Goal: Information Seeking & Learning: Learn about a topic

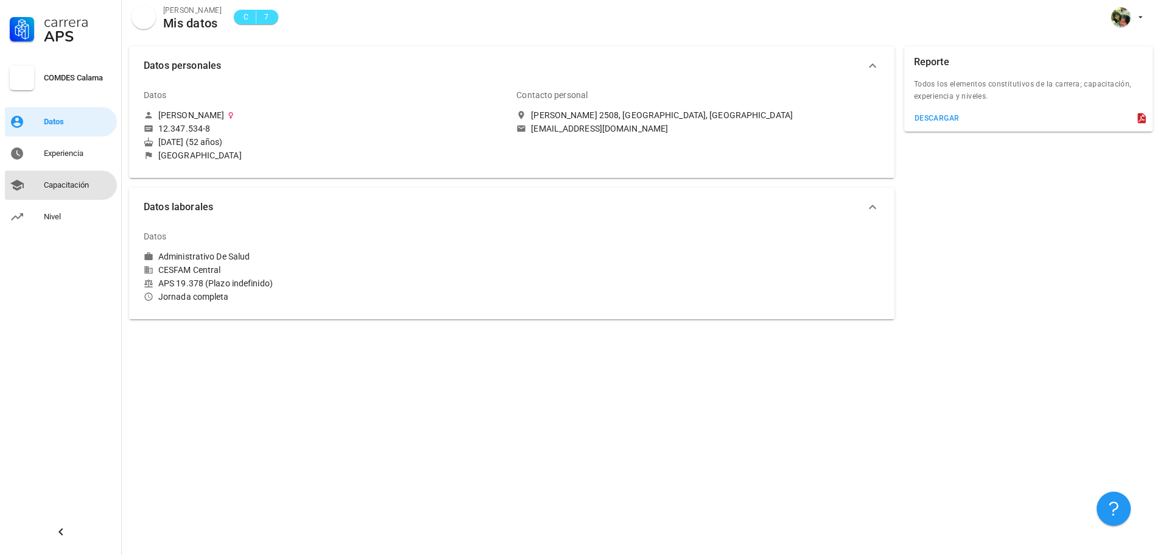
click at [71, 183] on div "Capacitación" at bounding box center [78, 185] width 68 height 10
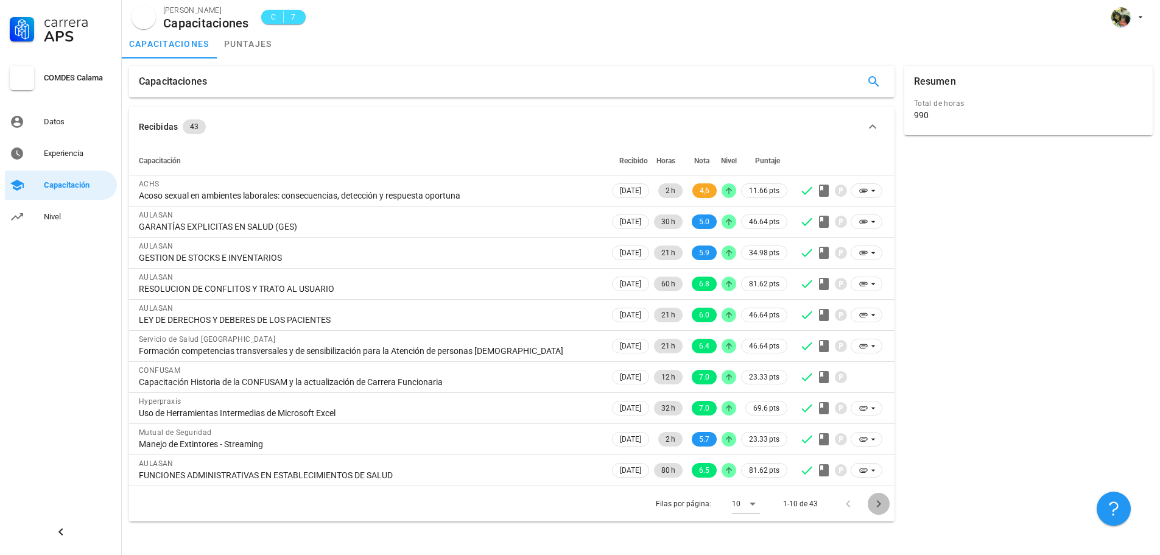
click at [880, 501] on icon "Página siguiente" at bounding box center [878, 503] width 15 height 15
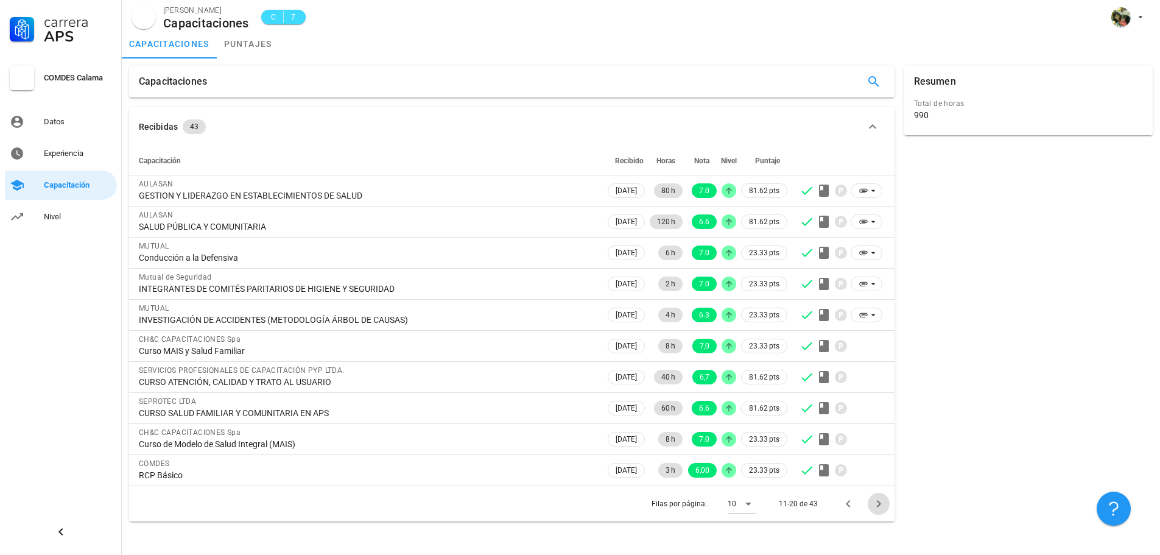
click at [881, 499] on icon "Página siguiente" at bounding box center [878, 503] width 15 height 15
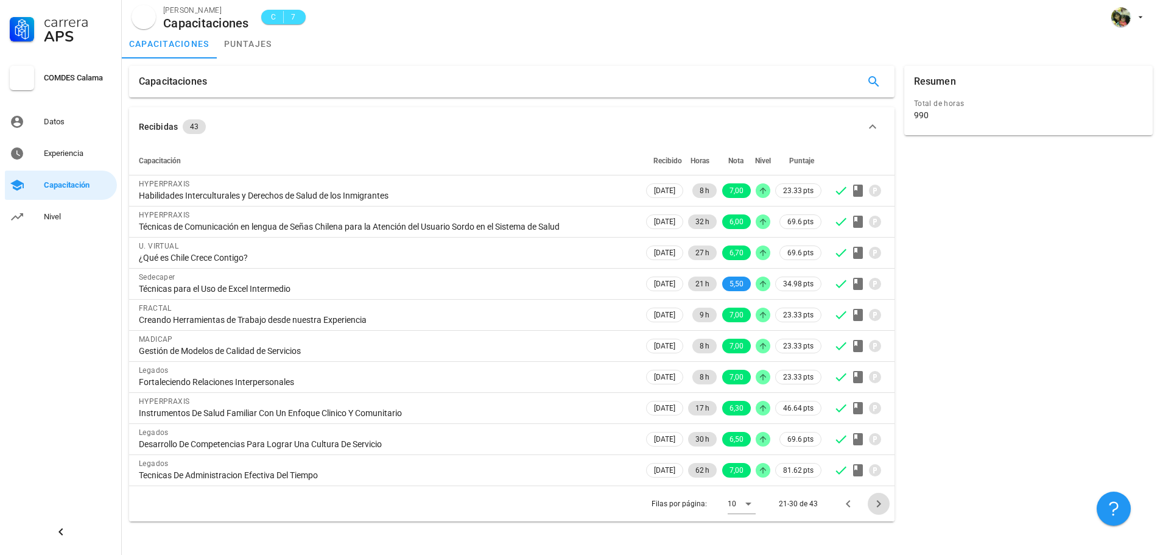
click at [879, 498] on icon "Página siguiente" at bounding box center [878, 503] width 15 height 15
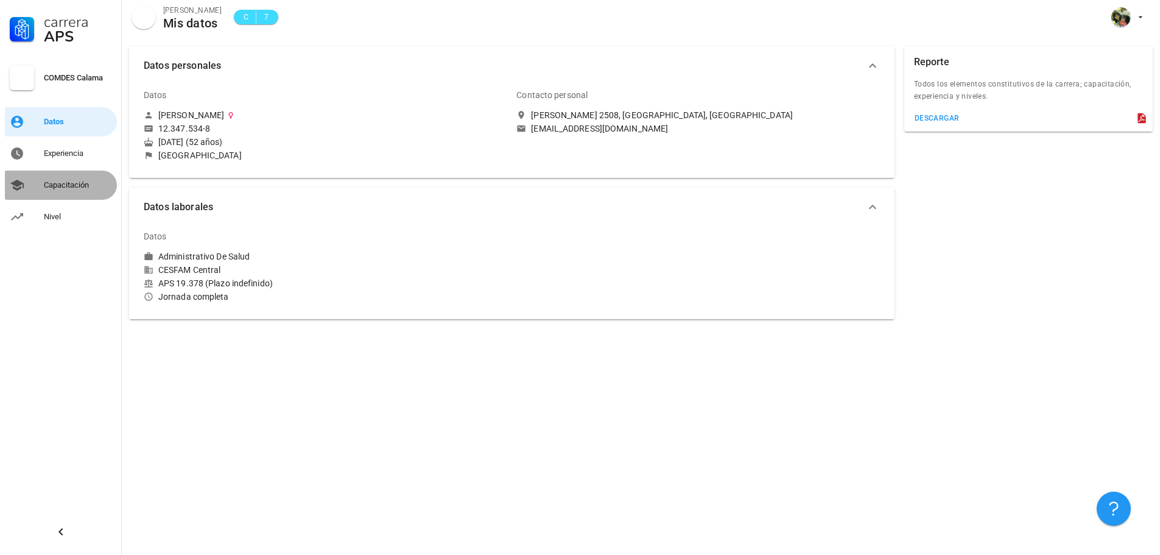
click at [61, 185] on div "Capacitación" at bounding box center [78, 185] width 68 height 10
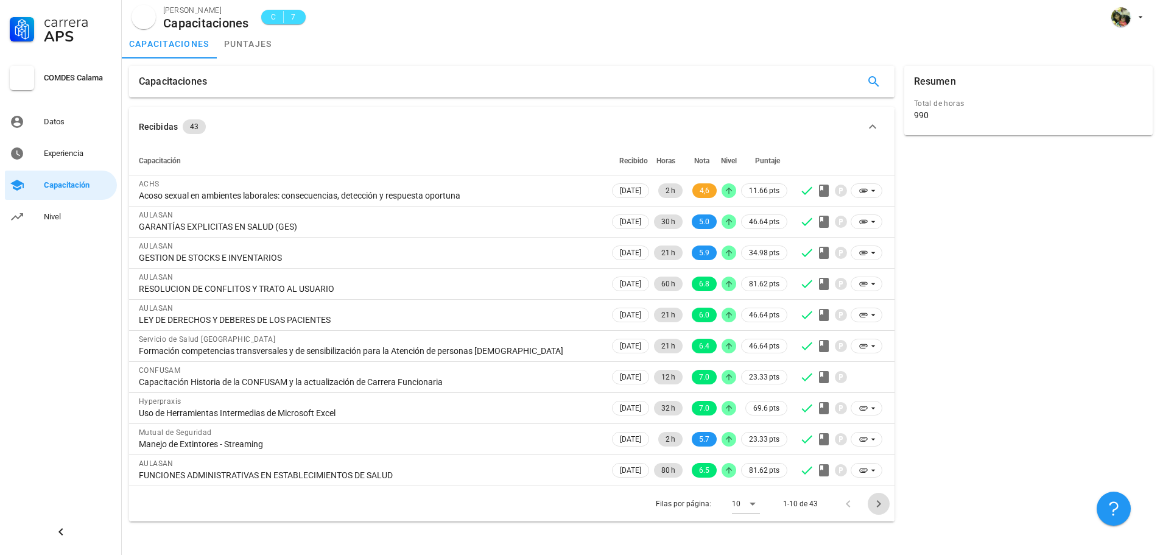
click at [874, 494] on button "Página siguiente" at bounding box center [879, 504] width 22 height 22
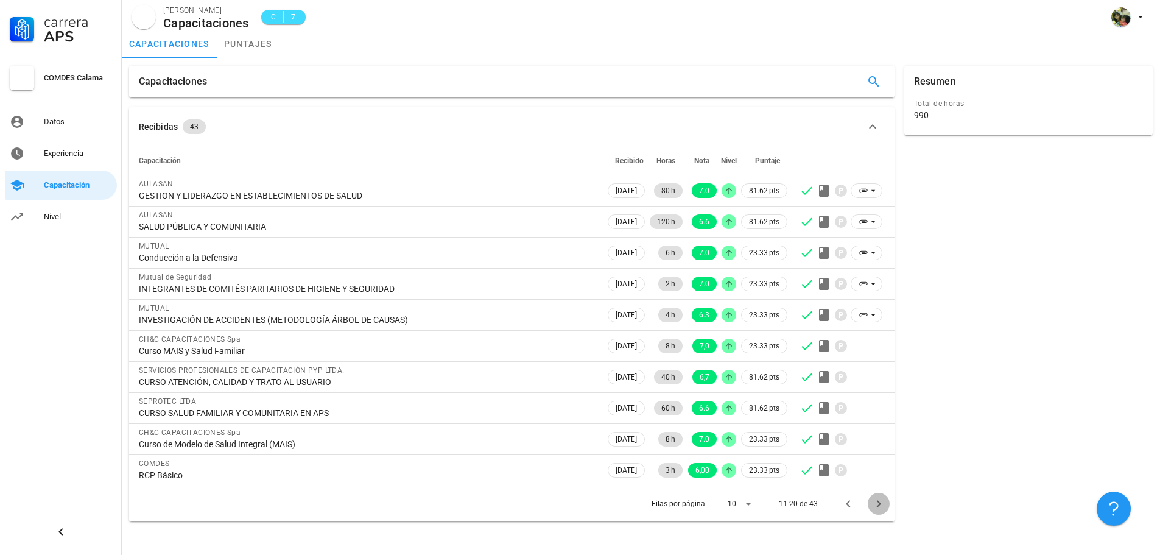
click at [881, 502] on icon "Página siguiente" at bounding box center [878, 503] width 15 height 15
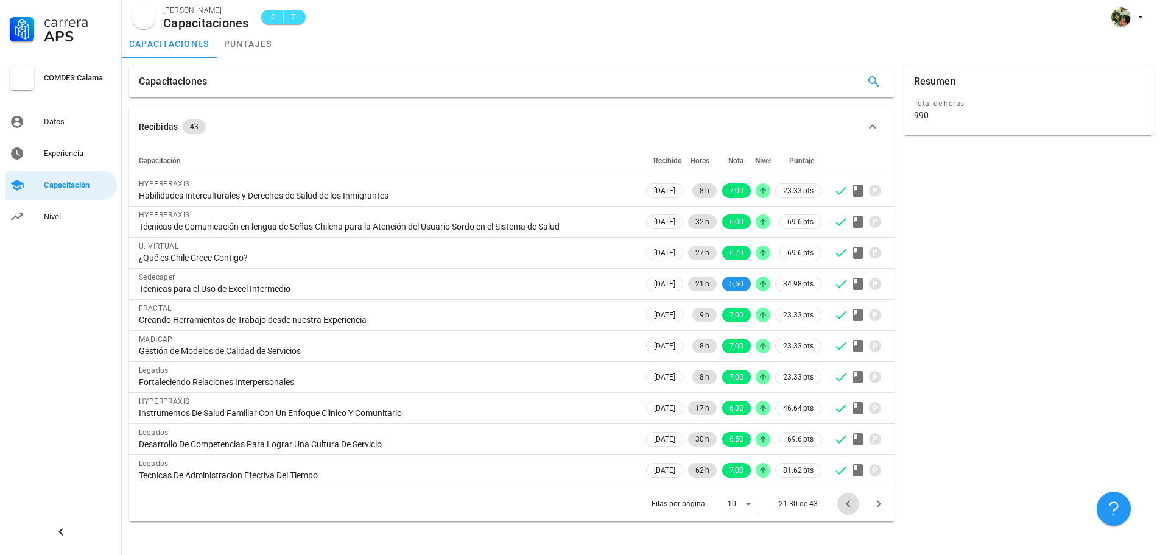
click at [848, 500] on icon "Página anterior" at bounding box center [848, 503] width 15 height 15
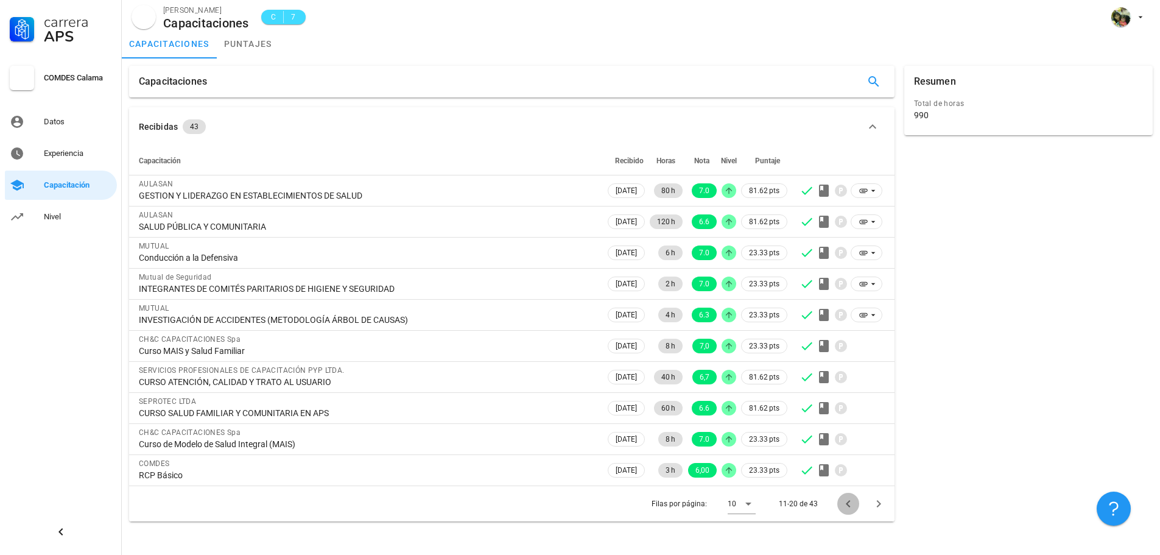
click at [848, 502] on icon "Página anterior" at bounding box center [848, 503] width 4 height 7
